Goal: Task Accomplishment & Management: Manage account settings

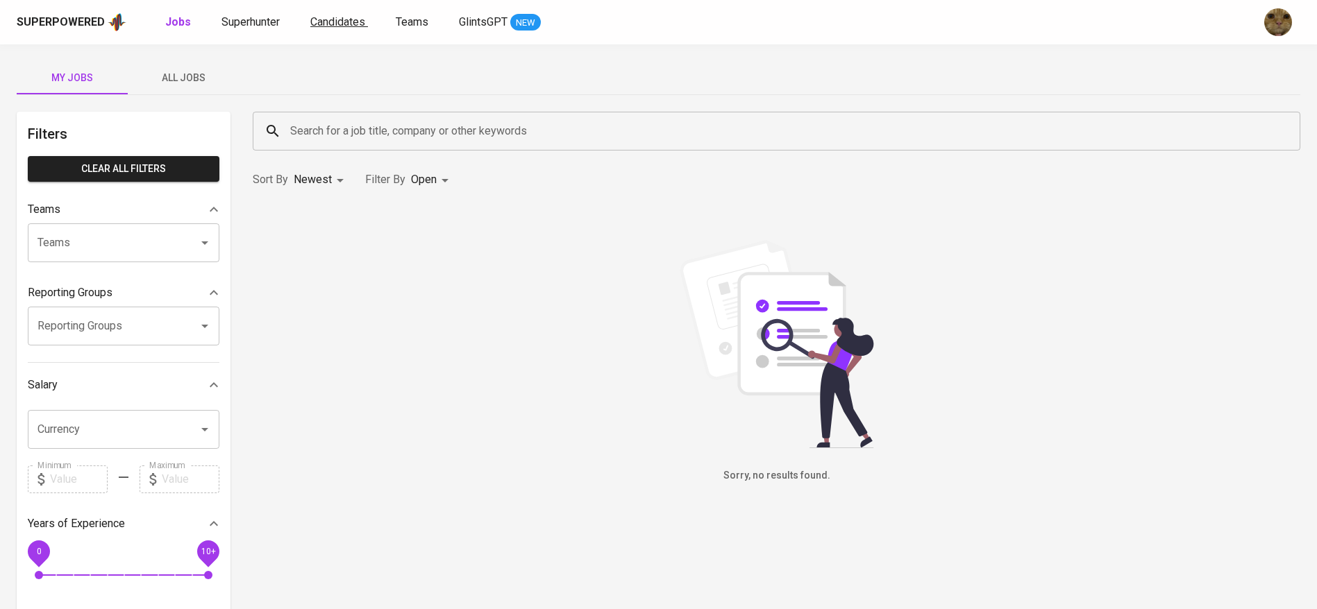
click at [317, 23] on span "Candidates" at bounding box center [337, 21] width 55 height 13
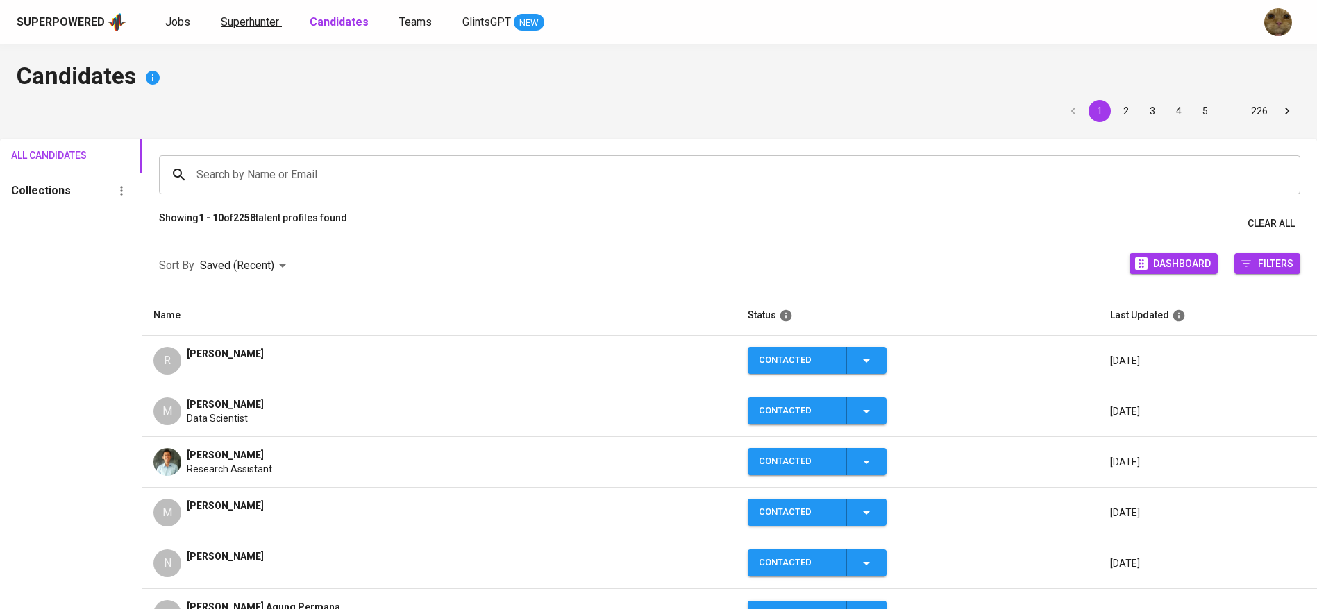
click at [248, 29] on link "Superhunter" at bounding box center [251, 22] width 61 height 17
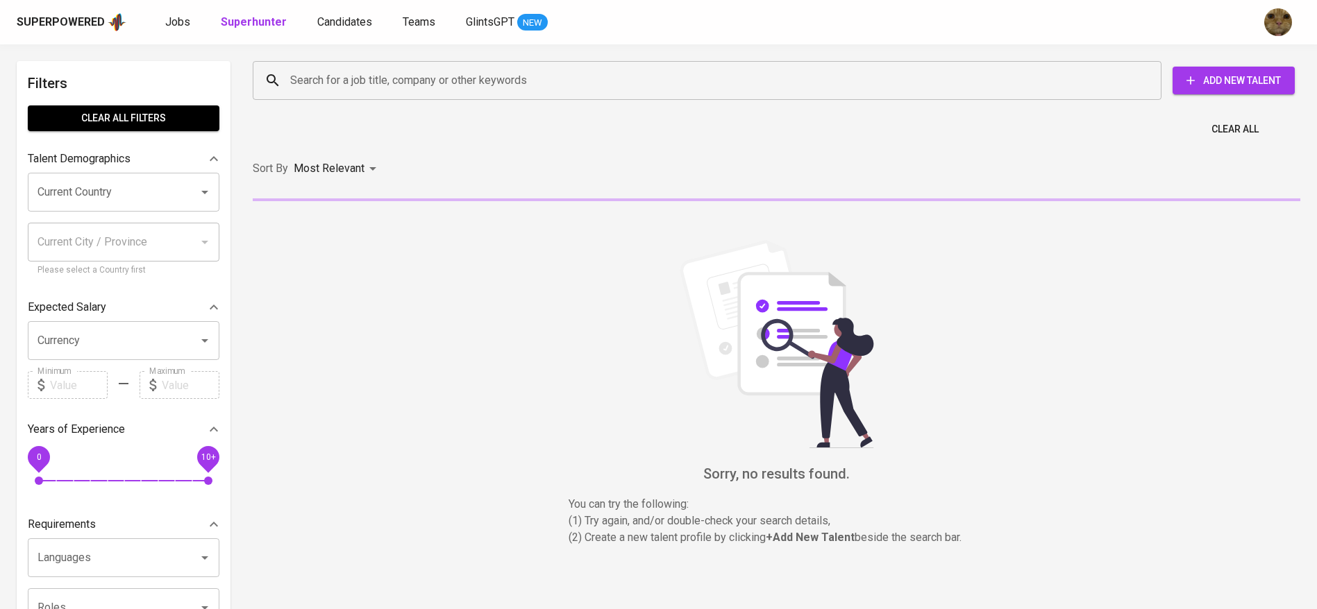
click at [298, 64] on div "Search for a job title, company or other keywords" at bounding box center [707, 80] width 909 height 39
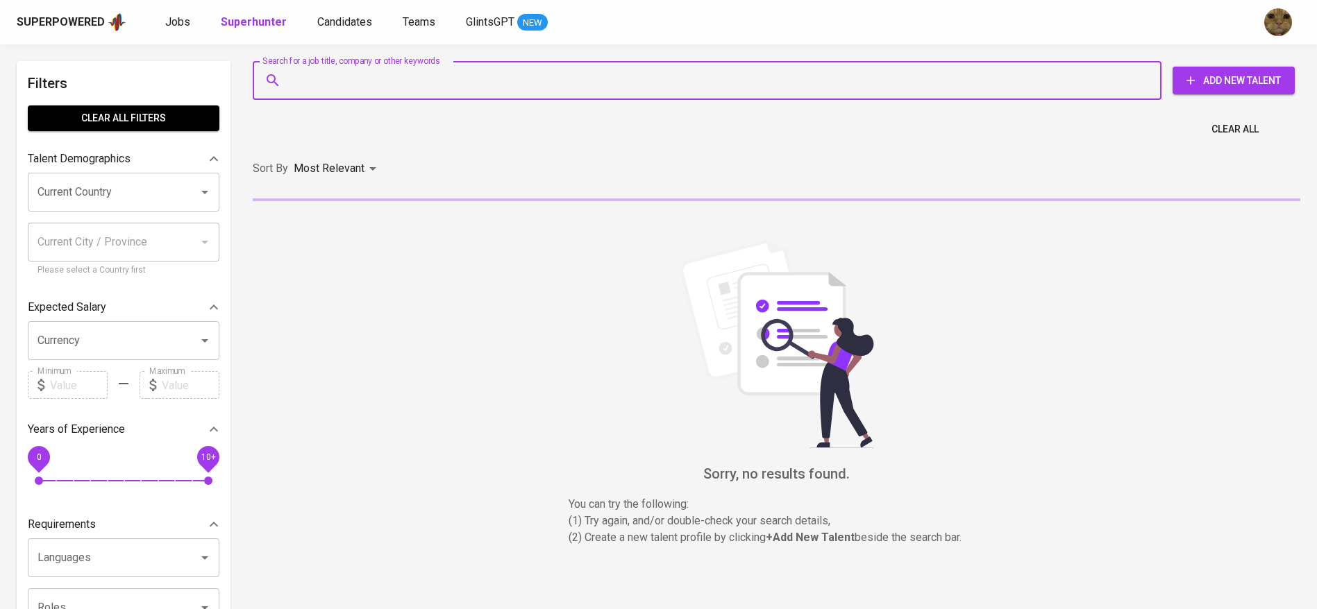
paste input "eva.marpaoeng@gmail.com"
type input "eva.marpaoeng@gmail.com"
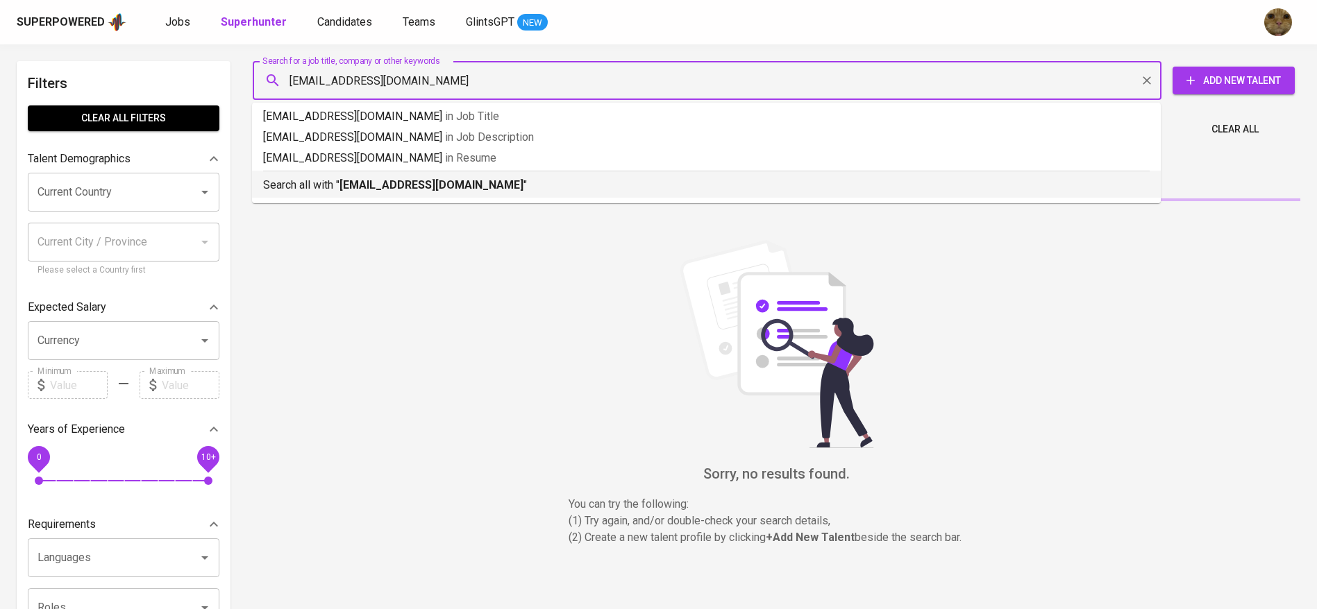
click at [336, 171] on div "Search all with " eva.marpaoeng@gmail.com "" at bounding box center [706, 182] width 886 height 23
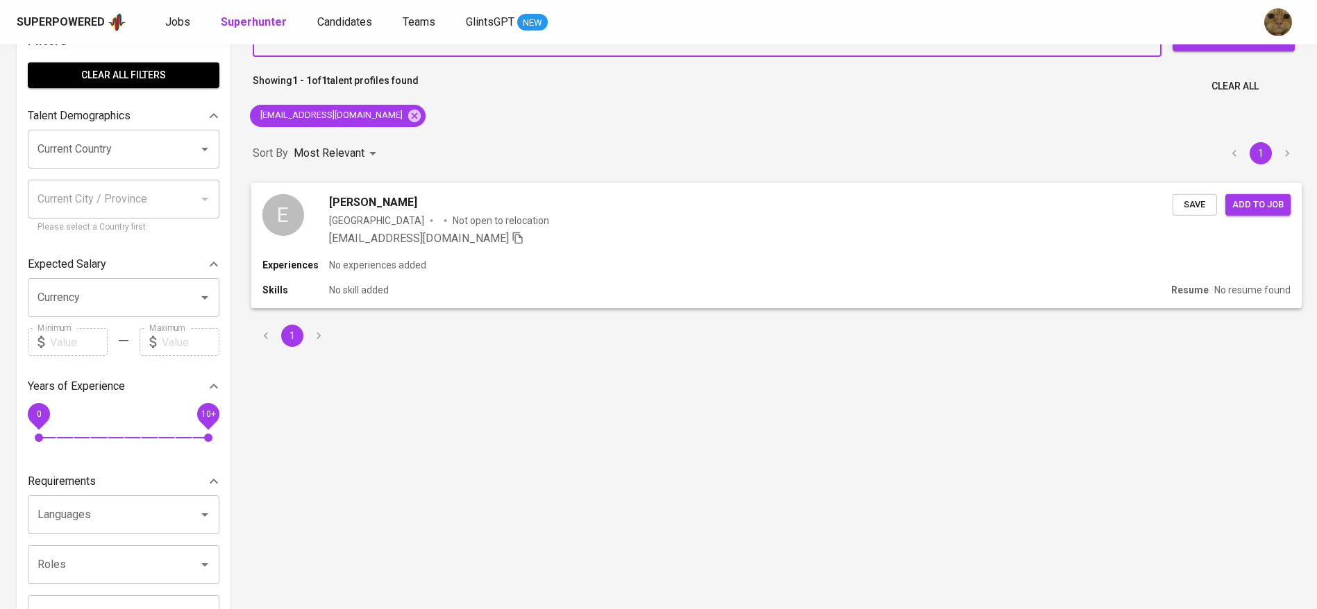
scroll to position [44, 0]
click at [643, 264] on div "Experiences No experiences added" at bounding box center [776, 265] width 1028 height 14
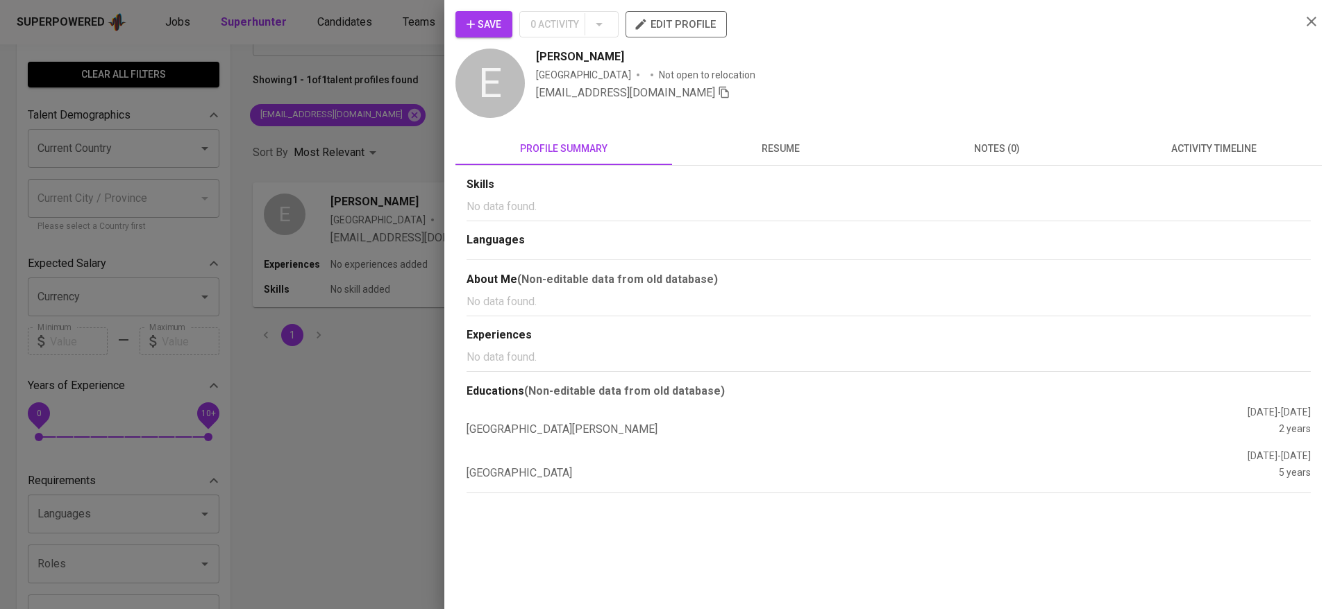
click at [1184, 148] on span "activity timeline" at bounding box center [1213, 148] width 200 height 17
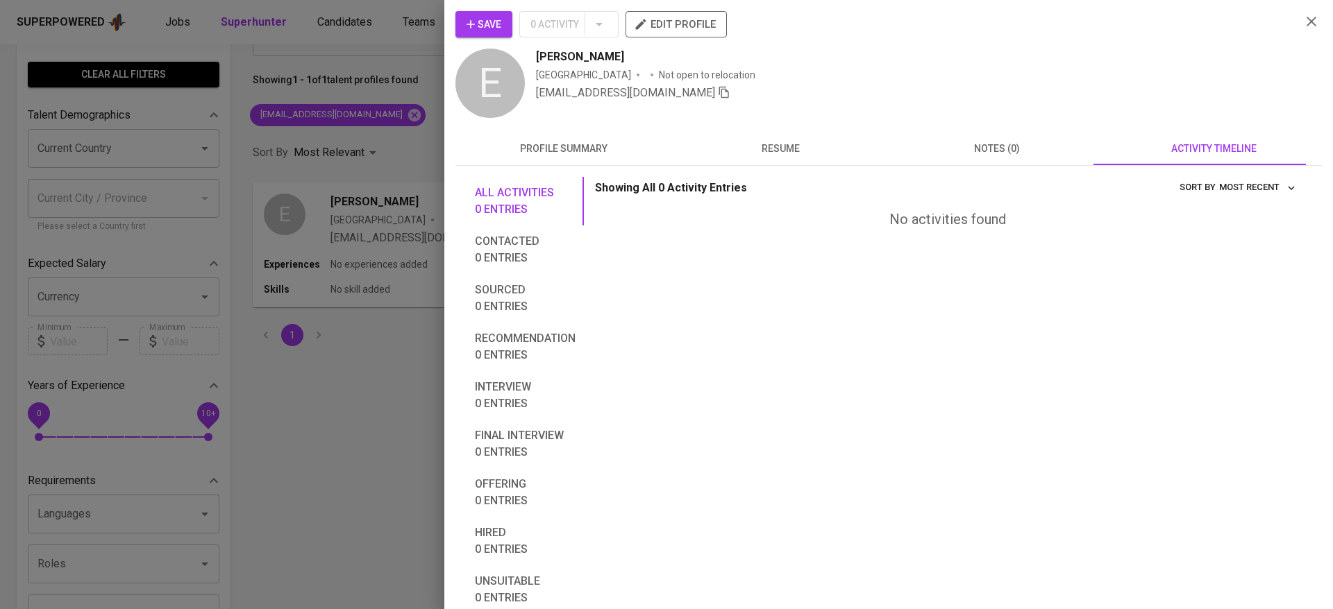
click at [476, 3] on div "Save 0 Activity edit profile E Eva Marpaung Indonesia Not open to relocation ev…" at bounding box center [888, 304] width 889 height 609
click at [466, 22] on icon "button" at bounding box center [471, 24] width 14 height 14
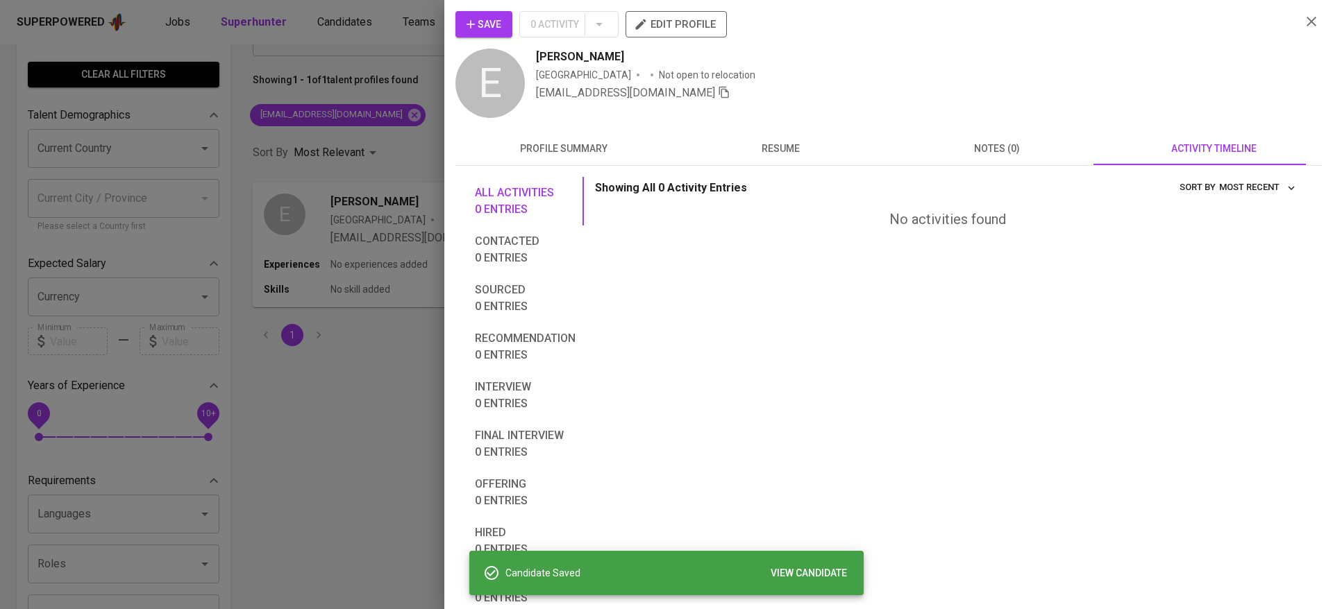
click at [356, 37] on div at bounding box center [666, 304] width 1333 height 609
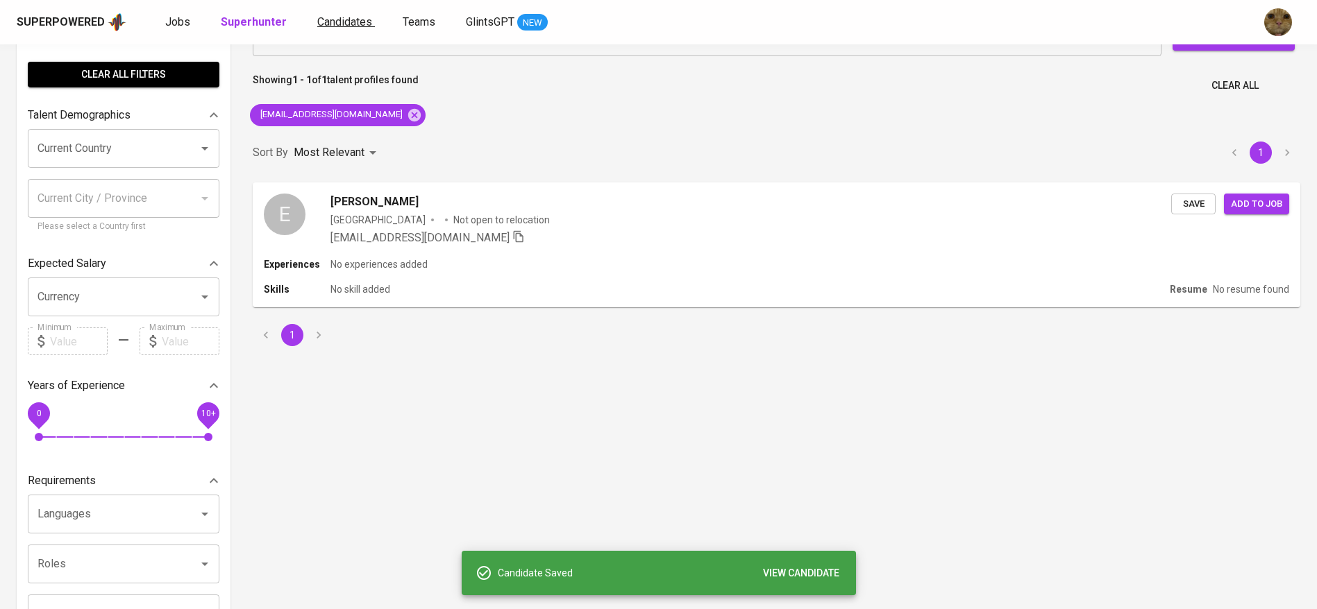
click at [338, 24] on span "Candidates" at bounding box center [344, 21] width 55 height 13
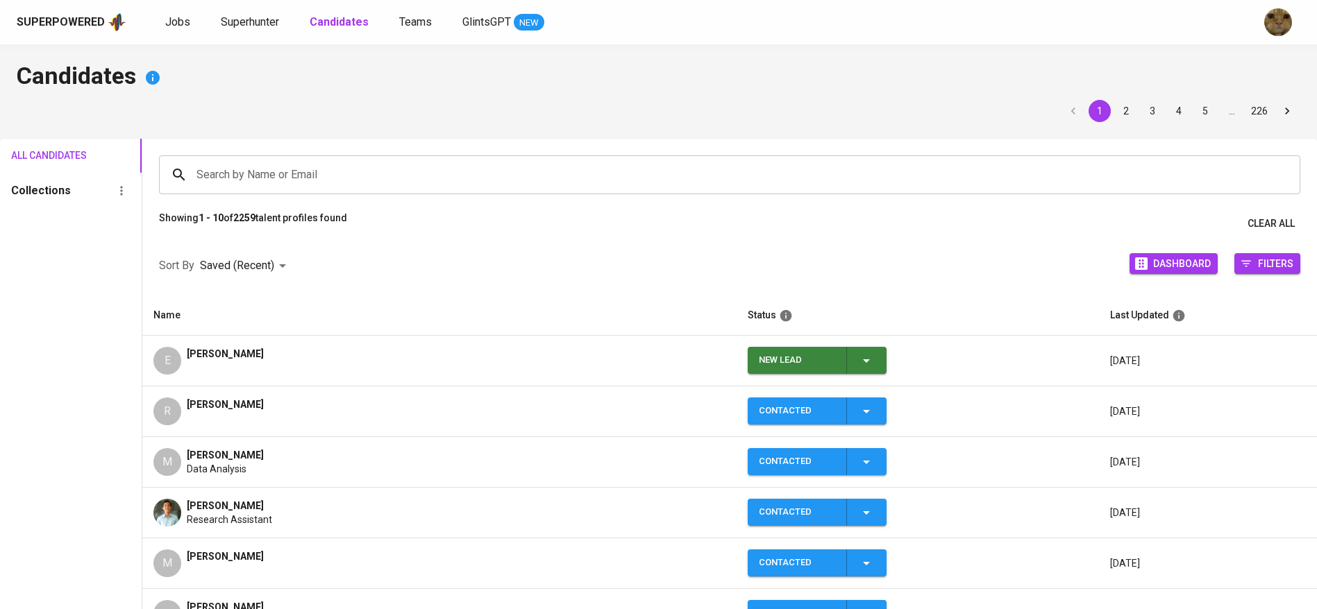
click at [875, 364] on span "New Lead" at bounding box center [817, 360] width 128 height 27
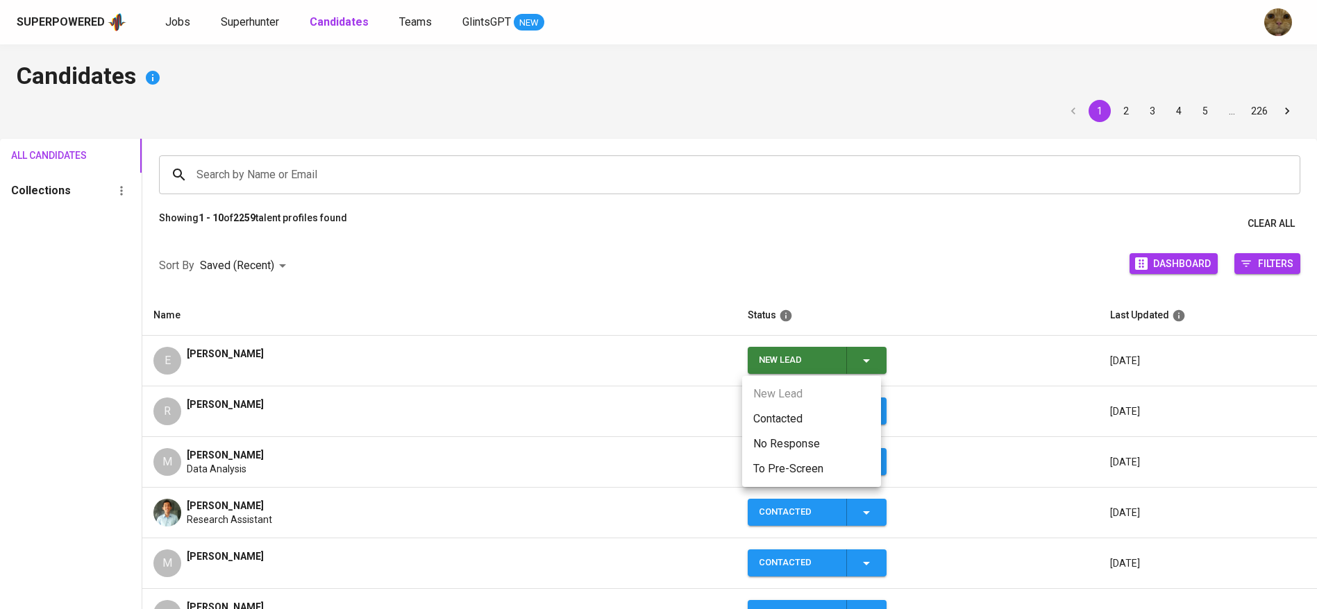
click at [794, 417] on li "Contacted" at bounding box center [811, 419] width 139 height 25
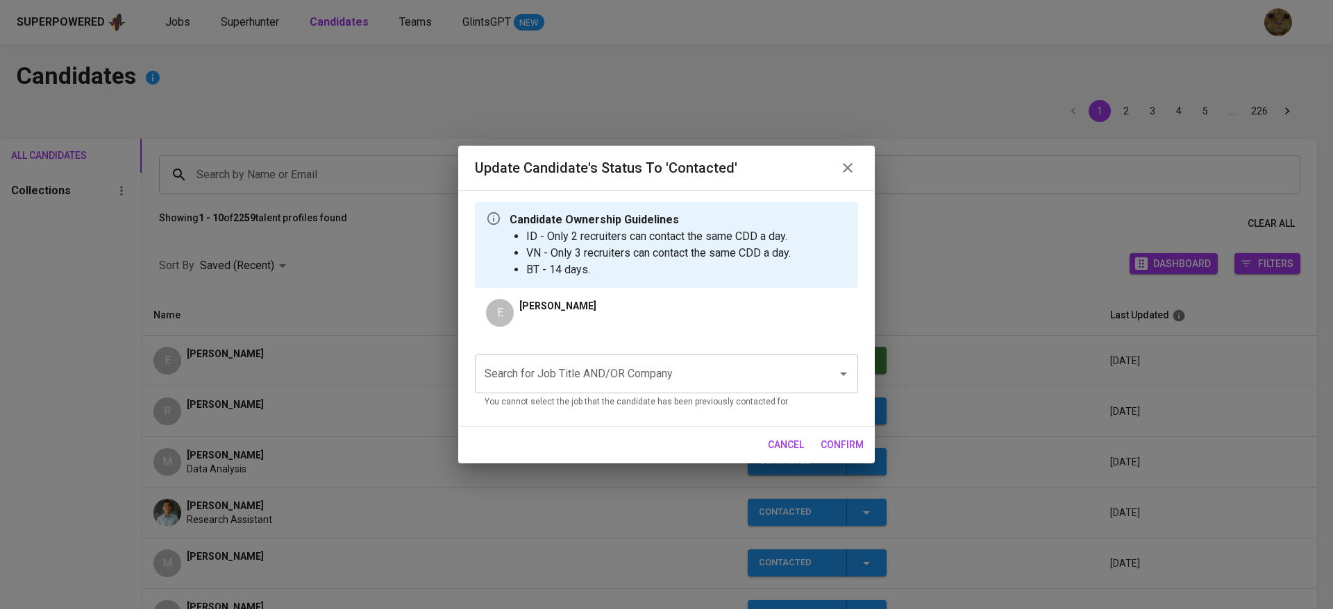
click at [599, 389] on div "Search for Job Title AND/OR Company" at bounding box center [666, 374] width 383 height 39
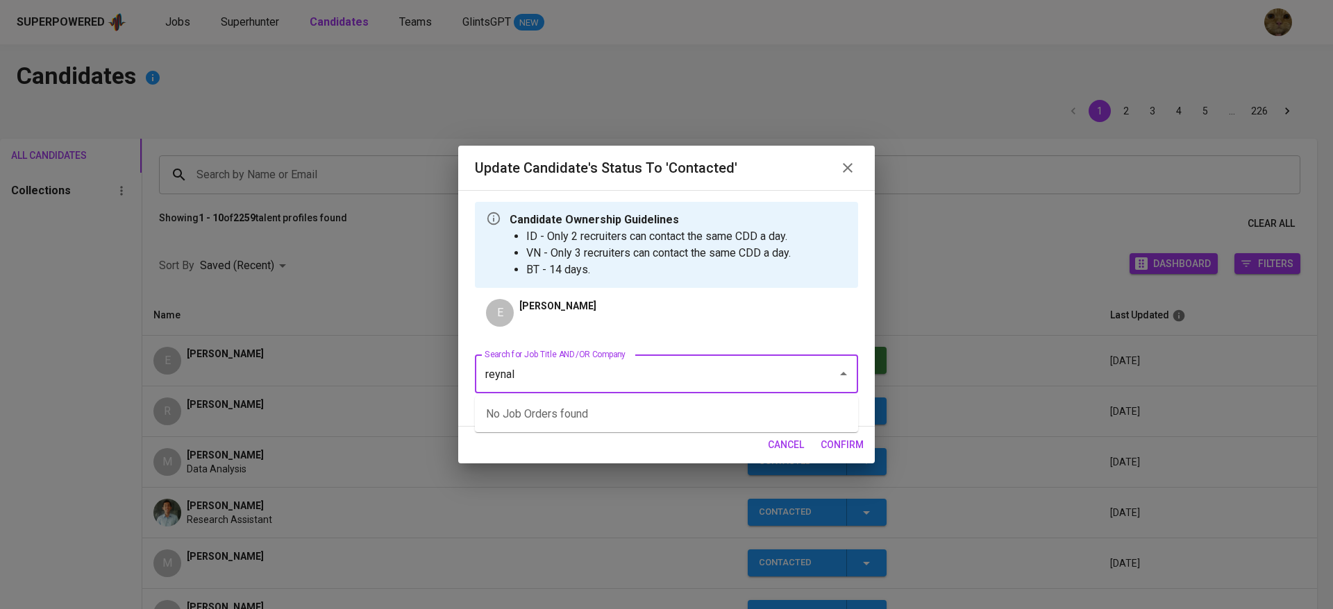
type input "reynald"
type input "amnt"
type input "pt amman"
type input "amman"
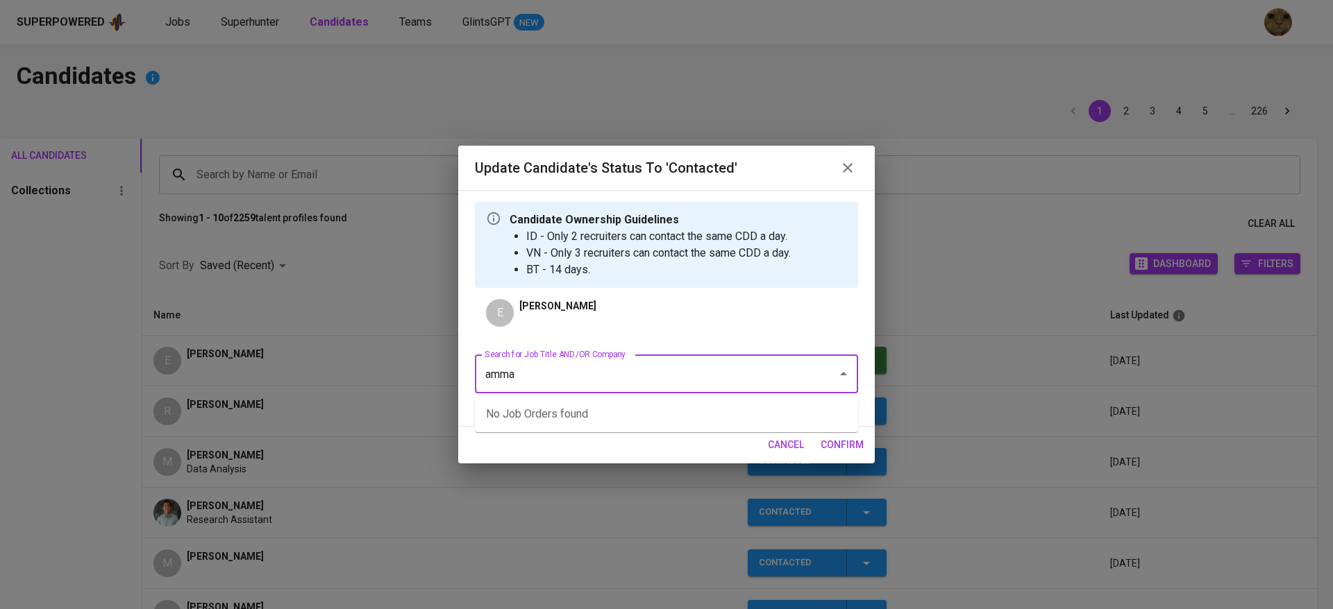
type input "amman"
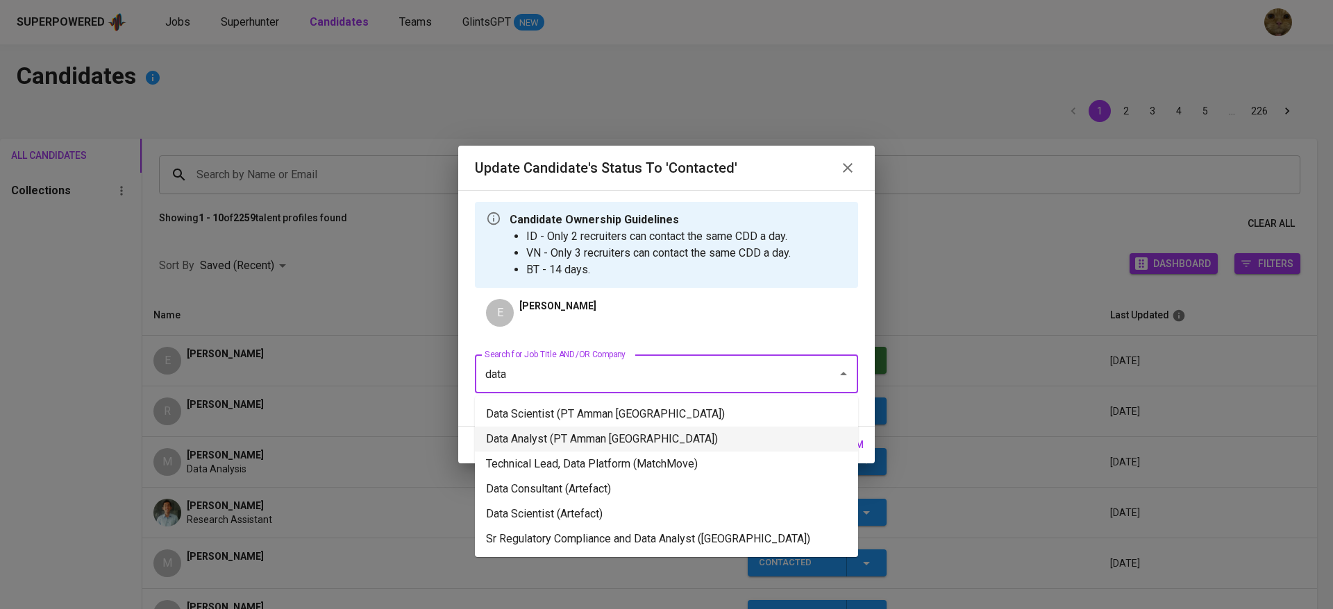
click at [582, 439] on li "Data Analyst (PT Amman Mineral Nusa Tenggara)" at bounding box center [666, 439] width 383 height 25
type input "data"
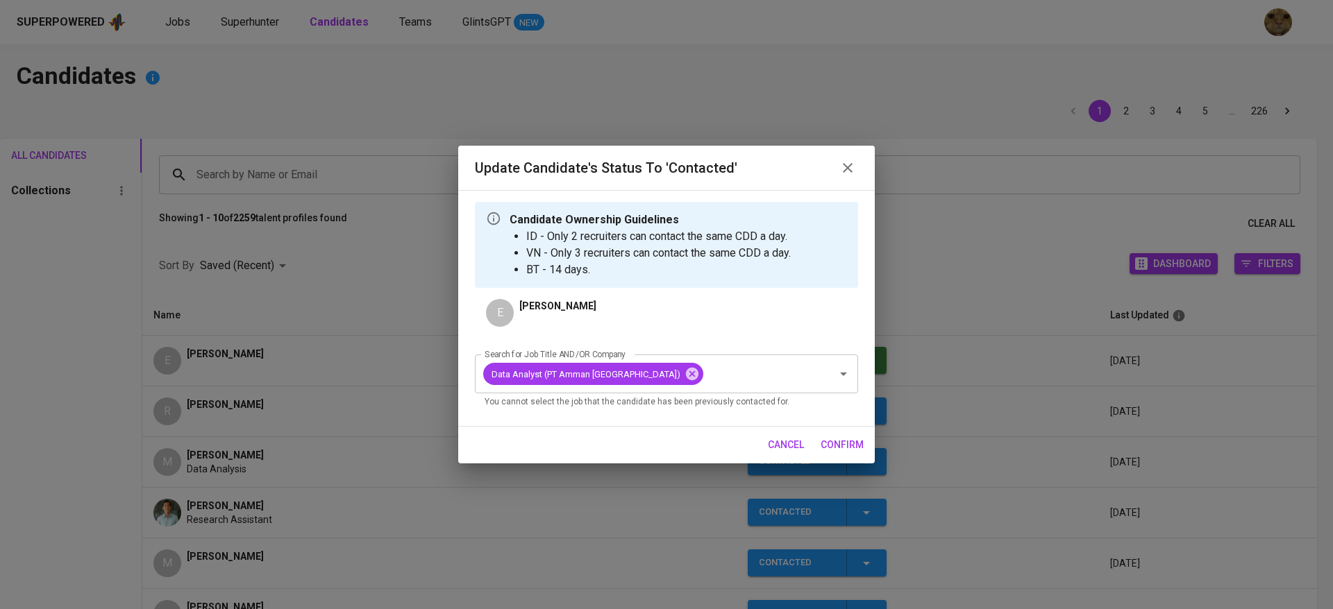
click at [842, 451] on span "confirm" at bounding box center [842, 445] width 43 height 17
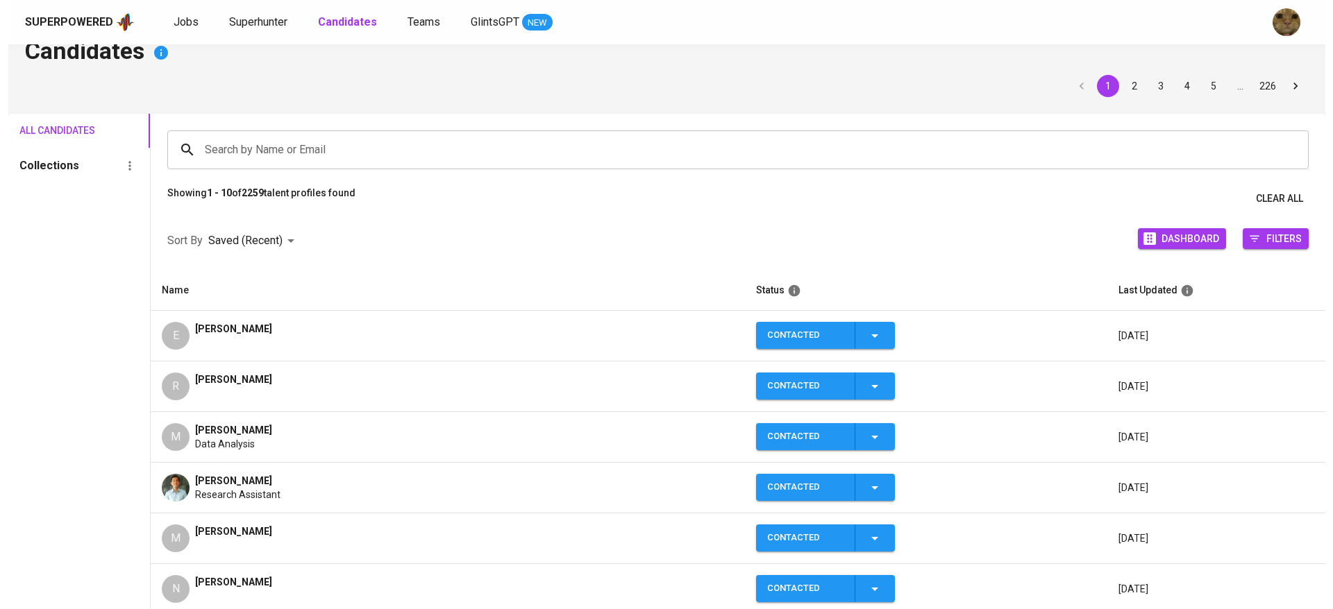
scroll to position [27, 0]
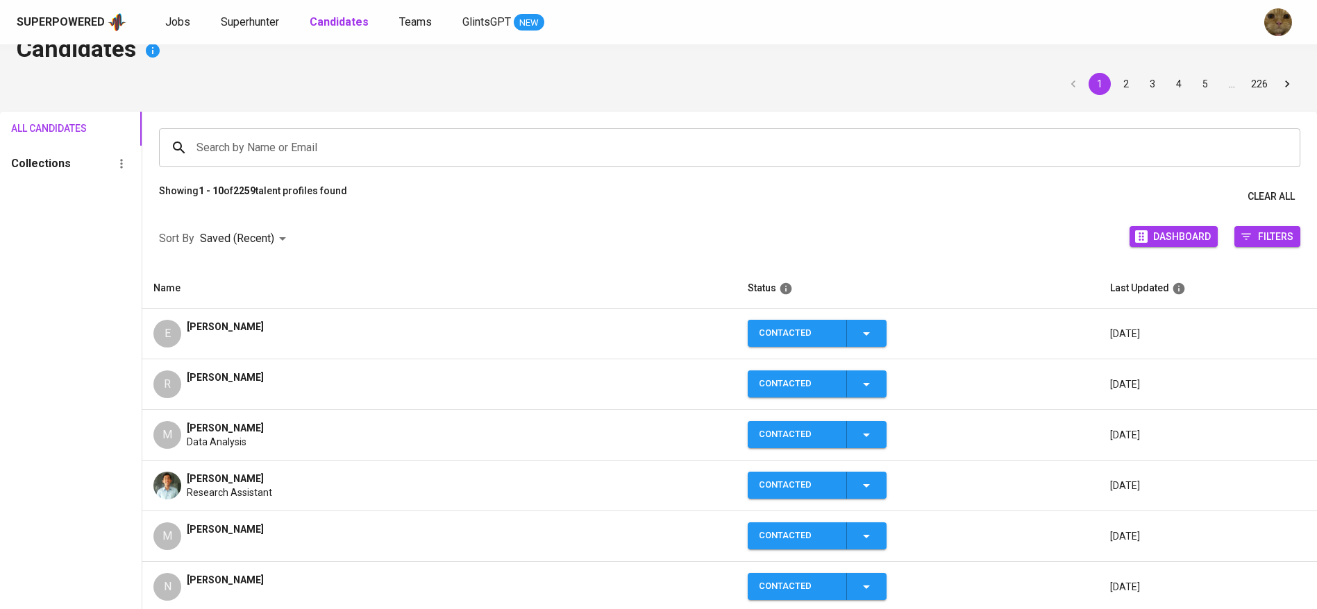
click at [505, 332] on div "E Eva Marpaung" at bounding box center [439, 334] width 572 height 28
